Goal: Task Accomplishment & Management: Use online tool/utility

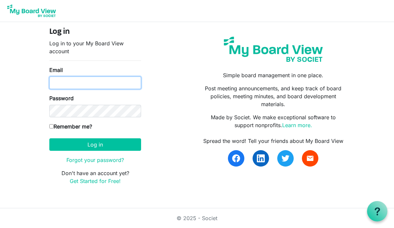
click at [86, 85] on input "Email" at bounding box center [95, 83] width 92 height 12
type input "gisellekliu.gkl@gmail.com"
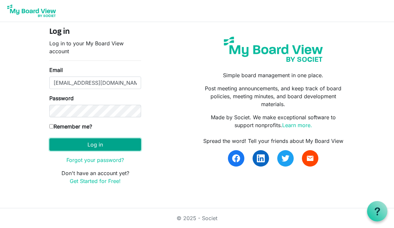
click at [70, 143] on button "Log in" at bounding box center [95, 144] width 92 height 12
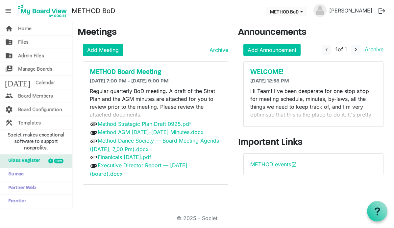
click at [165, 97] on p "Regular quarterly BoD meeting. A draft of the Strat Plan and the AGM minutes ar…" at bounding box center [155, 103] width 131 height 32
click at [121, 72] on h5 "METHOD Board Meeting" at bounding box center [155, 72] width 131 height 8
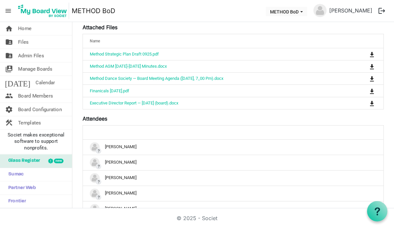
scroll to position [318, 0]
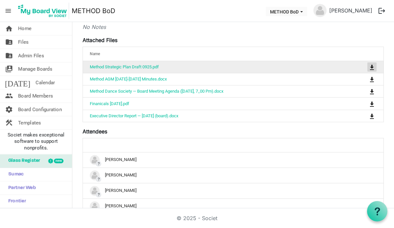
click at [370, 70] on span "is Command column column header" at bounding box center [372, 67] width 4 height 5
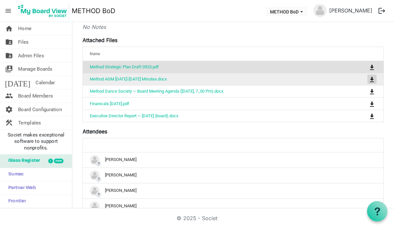
click at [370, 82] on span "is Command column column header" at bounding box center [372, 79] width 4 height 5
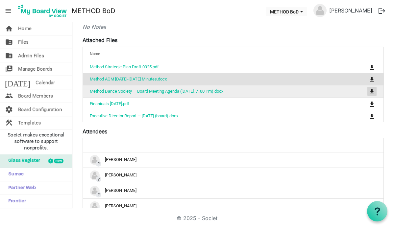
click at [370, 94] on span "is Command column column header" at bounding box center [372, 91] width 4 height 5
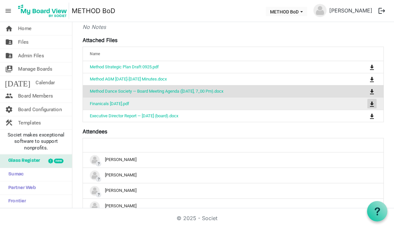
click at [370, 107] on span "is Command column column header" at bounding box center [372, 104] width 4 height 5
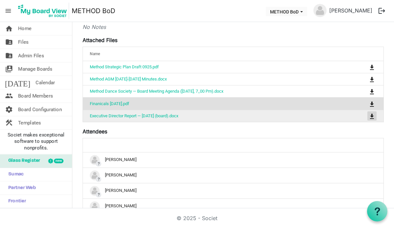
click at [370, 119] on span "is Command column column header" at bounding box center [372, 116] width 4 height 5
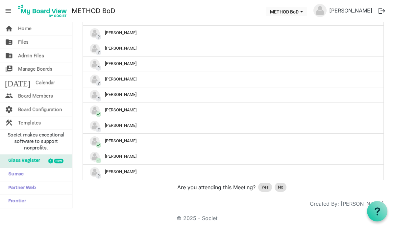
scroll to position [465, 0]
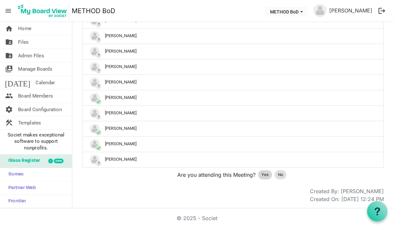
click at [262, 176] on span "Yes" at bounding box center [264, 175] width 7 height 7
